Goal: Obtain resource: Obtain resource

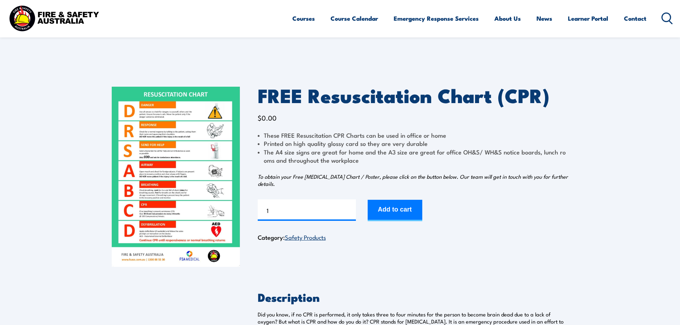
click at [207, 149] on img at bounding box center [176, 177] width 128 height 180
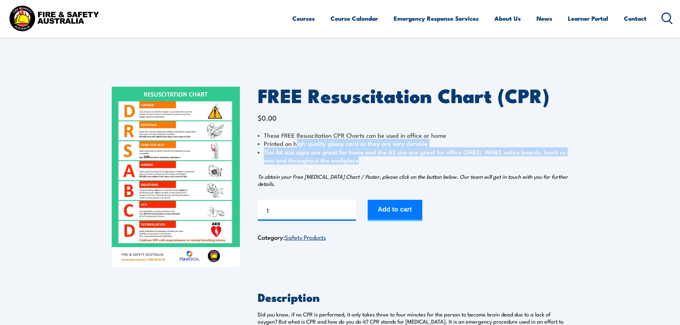
drag, startPoint x: 353, startPoint y: 137, endPoint x: 408, endPoint y: 160, distance: 60.3
click at [408, 160] on ul "These FREE [MEDICAL_DATA] CPR Charts can be used in office or home Printed on h…" at bounding box center [413, 148] width 311 height 34
click at [408, 160] on li "The A4 size signs are great for home and the A3 size are great for office OH&S/…" at bounding box center [413, 156] width 311 height 17
drag, startPoint x: 340, startPoint y: 165, endPoint x: 266, endPoint y: 150, distance: 75.0
click at [266, 150] on li "The A4 size signs are great for home and the A3 size are great for office OH&S/…" at bounding box center [413, 156] width 311 height 17
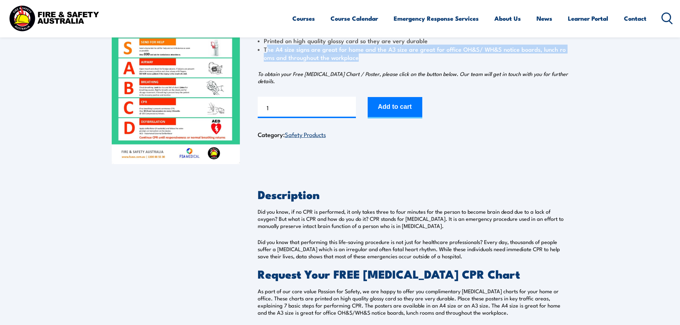
scroll to position [107, 0]
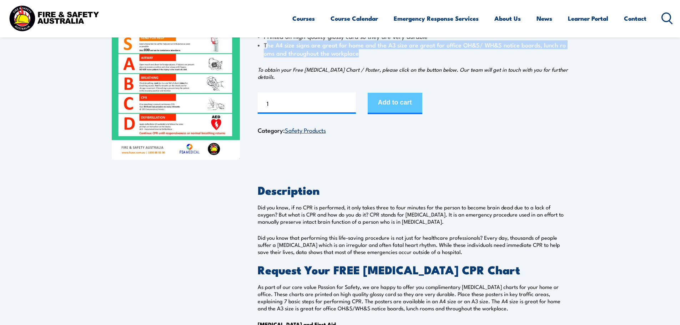
click at [406, 105] on button "Add to cart" at bounding box center [394, 103] width 55 height 21
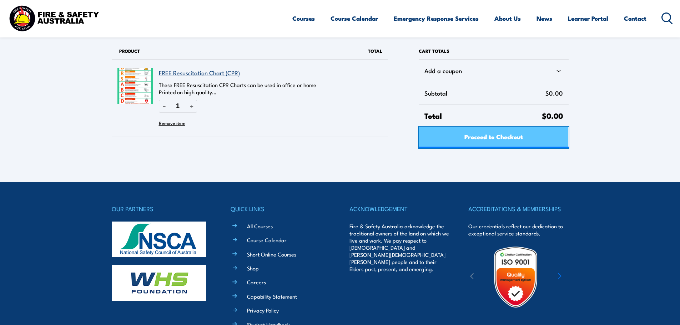
click at [510, 134] on span "Proceed to Checkout" at bounding box center [493, 136] width 59 height 19
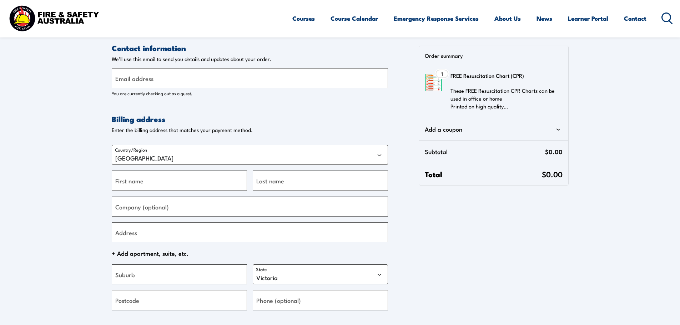
select select "VIC"
